Goal: Use online tool/utility

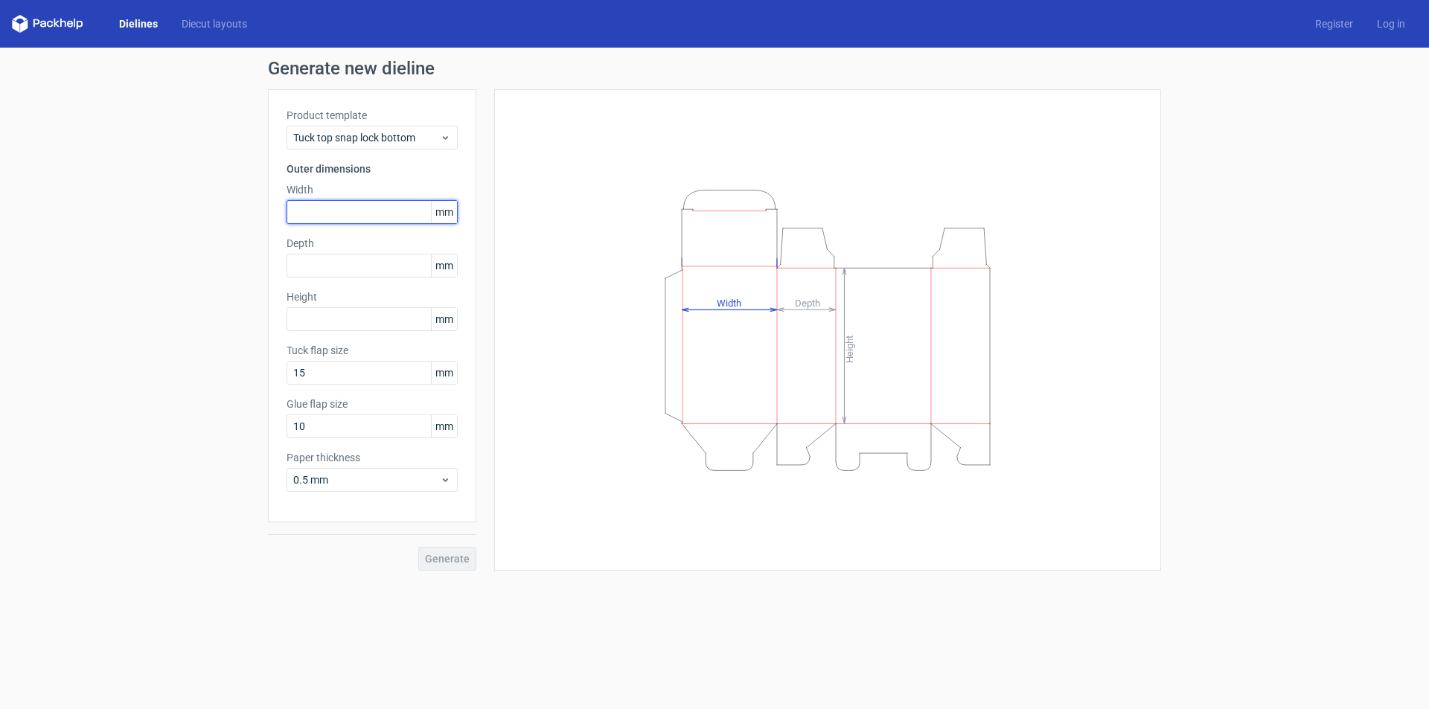
click at [387, 212] on input "text" at bounding box center [372, 212] width 171 height 24
type input "4"
click at [383, 274] on div "Depth mm" at bounding box center [372, 257] width 171 height 42
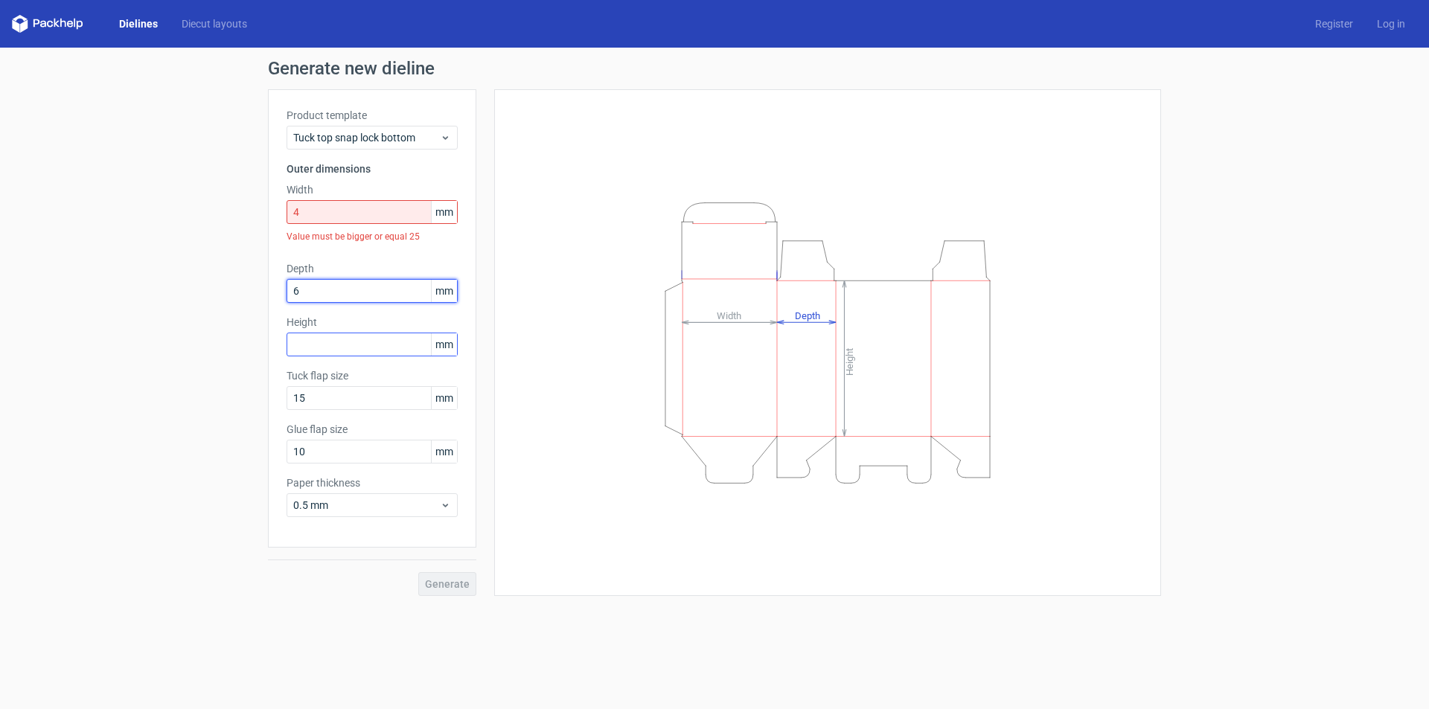
type input "6"
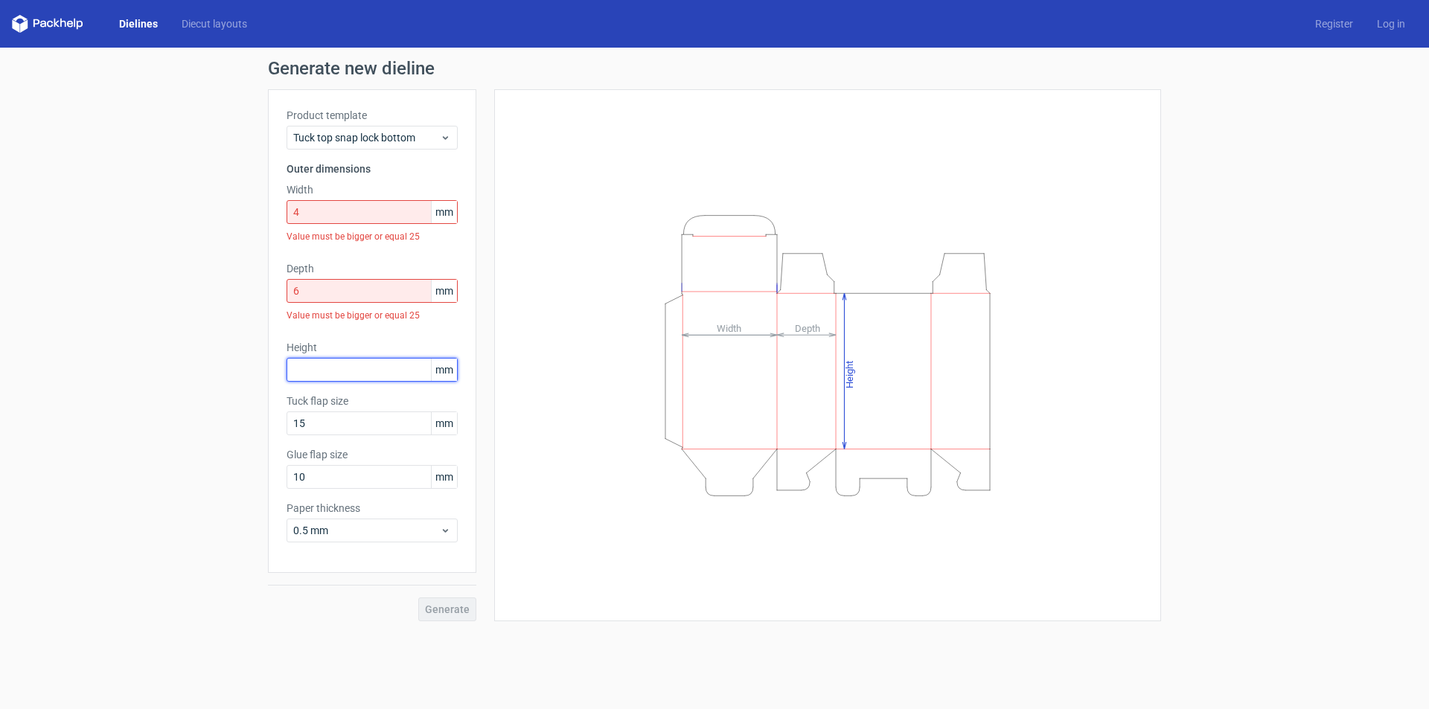
click at [373, 347] on div "Height mm" at bounding box center [372, 361] width 171 height 42
type input "3"
click at [497, 360] on div "Height Depth Width" at bounding box center [827, 355] width 667 height 532
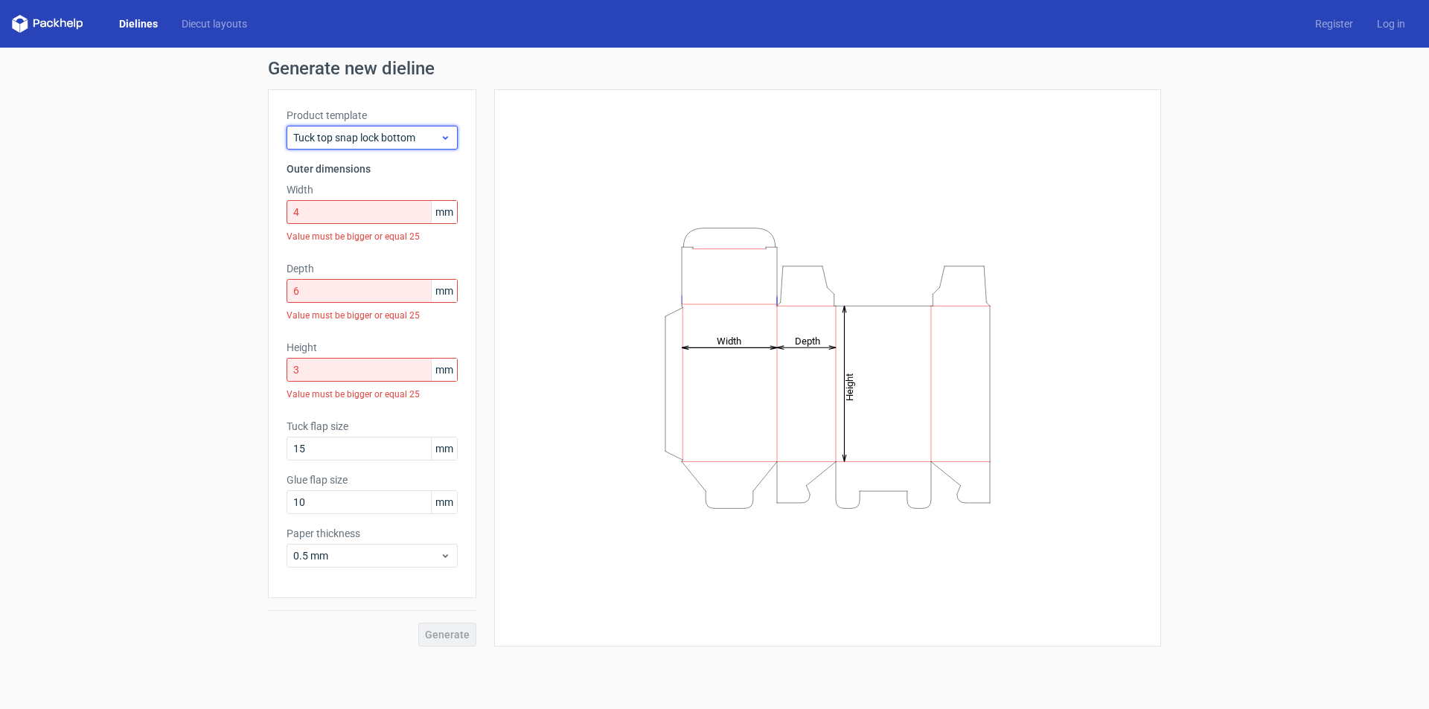
click at [326, 126] on div "Tuck top snap lock bottom" at bounding box center [372, 138] width 171 height 24
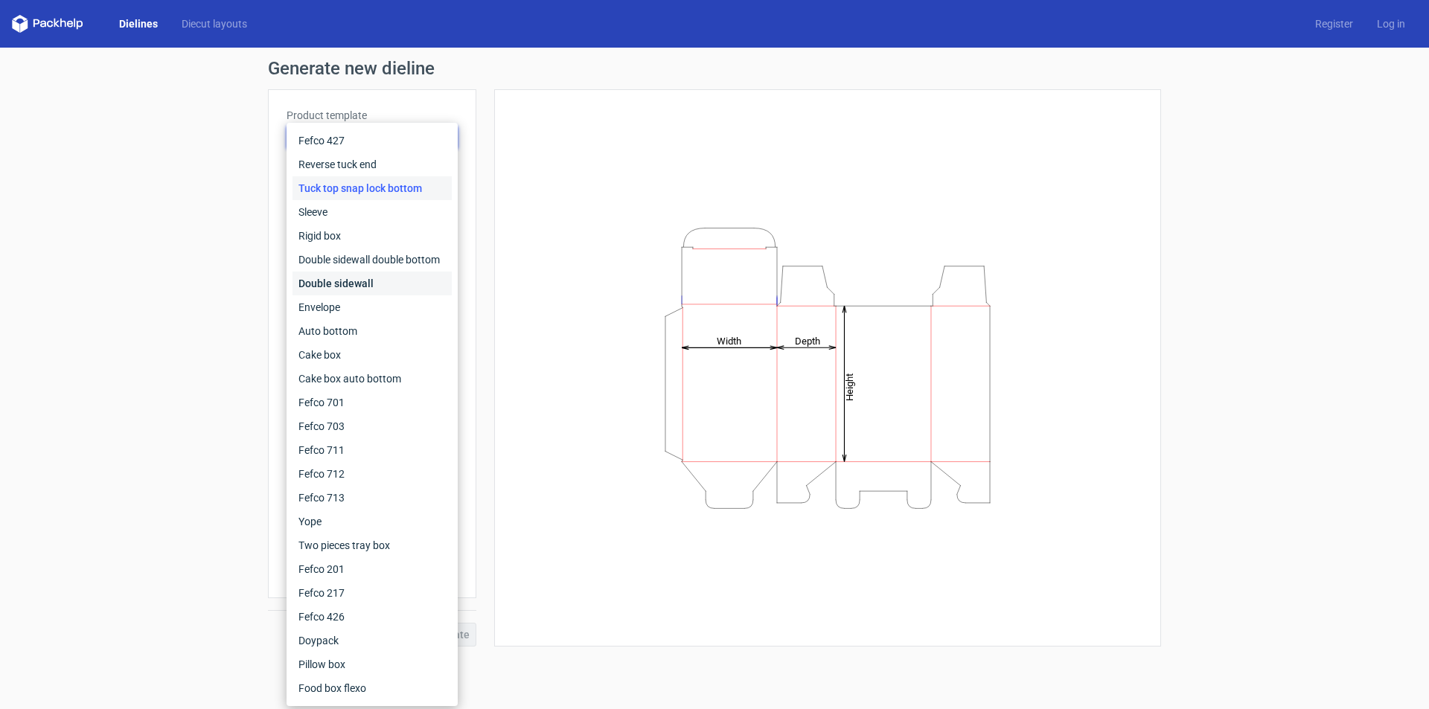
click at [338, 281] on div "Double sidewall" at bounding box center [372, 284] width 159 height 24
